Goal: Task Accomplishment & Management: Manage account settings

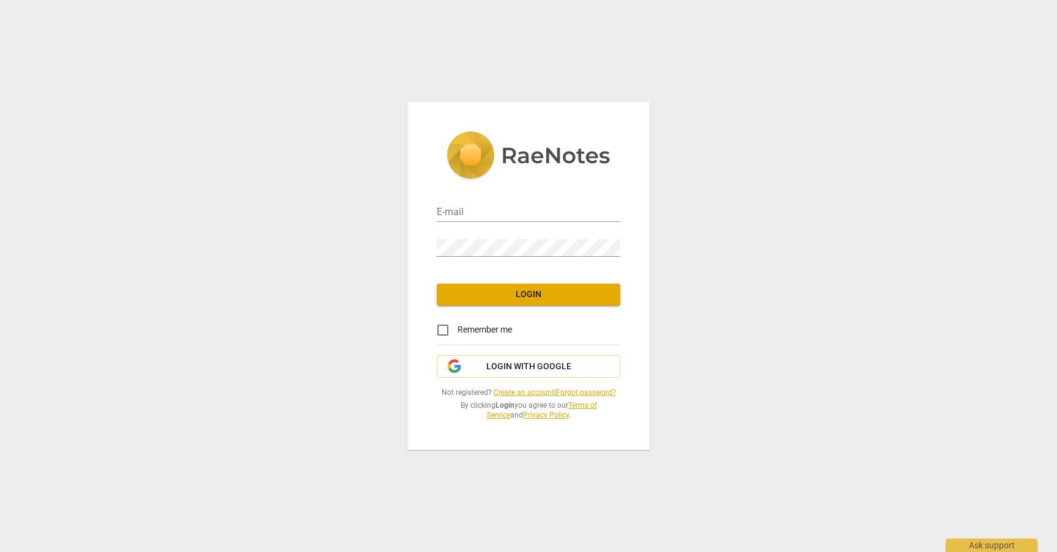
type input "[EMAIL_ADDRESS][DOMAIN_NAME]"
click at [529, 297] on span "Login" at bounding box center [528, 295] width 164 height 12
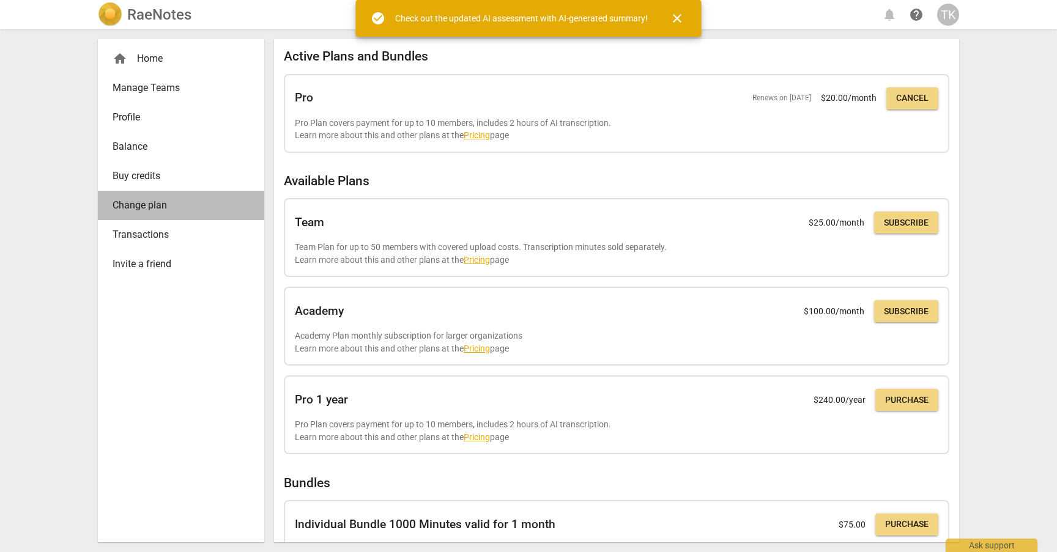
click at [171, 207] on span "Change plan" at bounding box center [176, 205] width 127 height 15
click at [147, 202] on span "Change plan" at bounding box center [176, 205] width 127 height 15
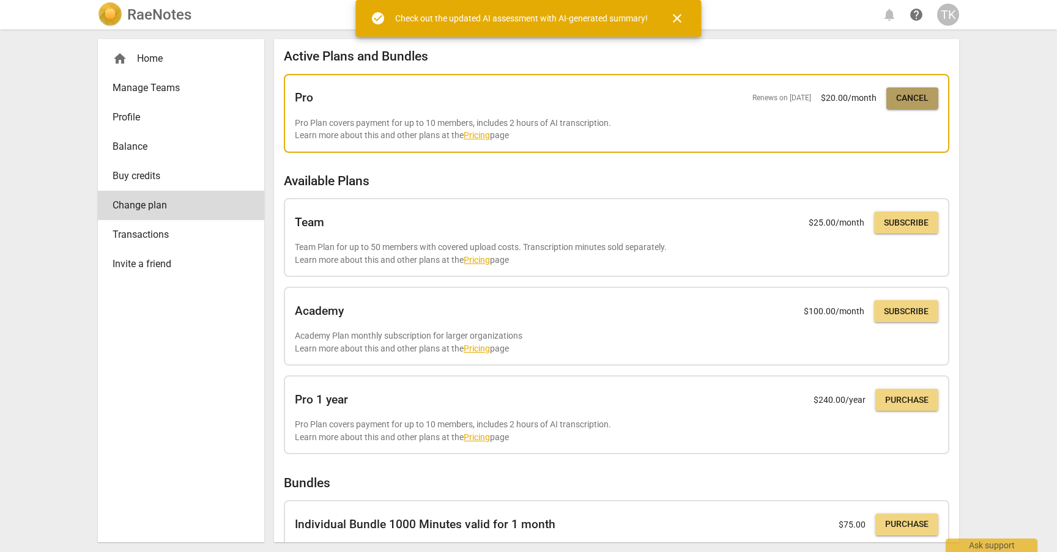
click at [913, 96] on span "Cancel" at bounding box center [912, 98] width 32 height 12
